Goal: Download file/media

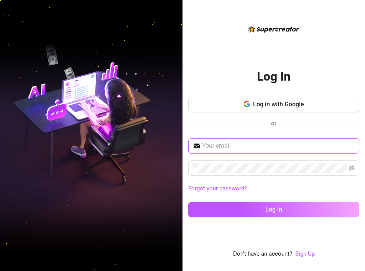
click at [231, 145] on input "text" at bounding box center [278, 145] width 153 height 9
click at [259, 147] on input "text" at bounding box center [278, 145] width 153 height 9
paste input "[EMAIL_ADDRESS][DOMAIN_NAME]"
type input "[EMAIL_ADDRESS][DOMAIN_NAME]"
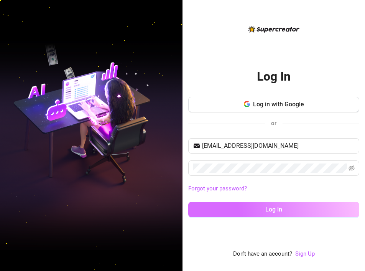
click at [235, 205] on button "Log in" at bounding box center [273, 209] width 171 height 15
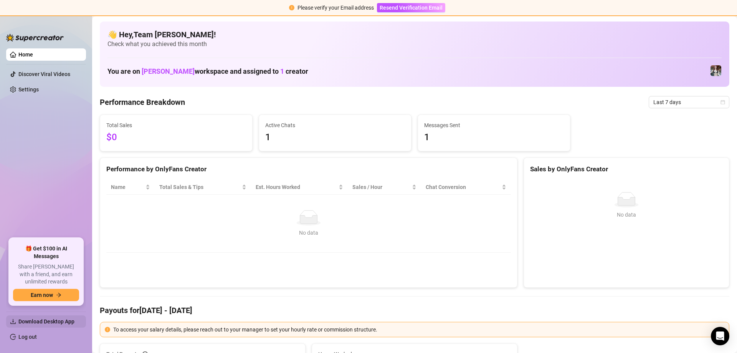
click at [29, 271] on span "Download Desktop App" at bounding box center [46, 321] width 56 height 6
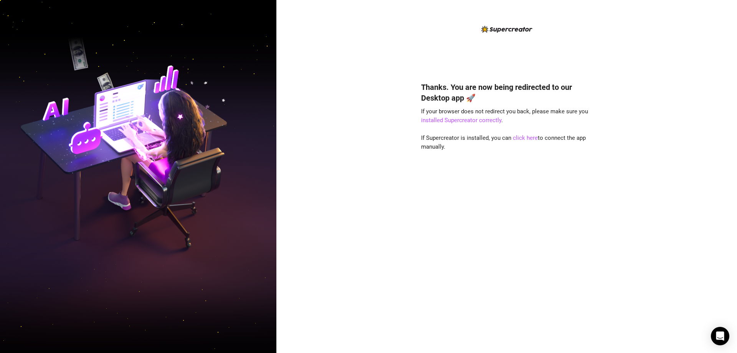
click at [221, 67] on img at bounding box center [138, 176] width 276 height 347
